Goal: Find contact information: Find contact information

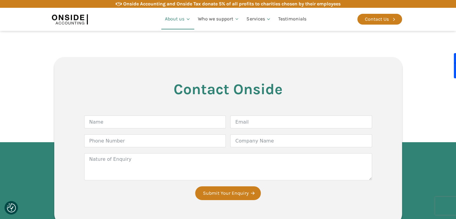
scroll to position [1079, 0]
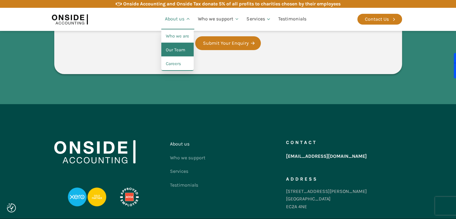
click at [182, 51] on link "Our Team" at bounding box center [177, 50] width 32 height 14
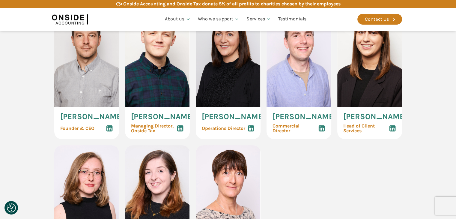
scroll to position [300, 0]
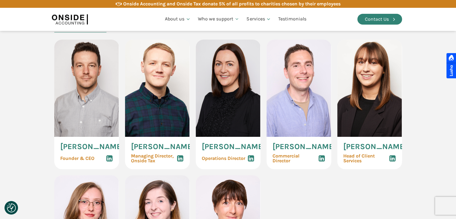
click at [383, 18] on div "Contact Us" at bounding box center [377, 19] width 24 height 8
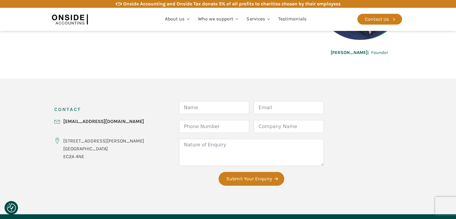
scroll to position [300, 0]
